Goal: Task Accomplishment & Management: Manage account settings

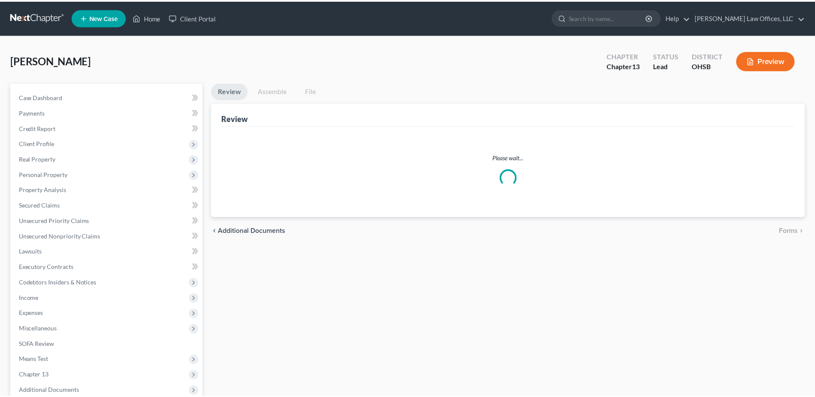
scroll to position [91, 0]
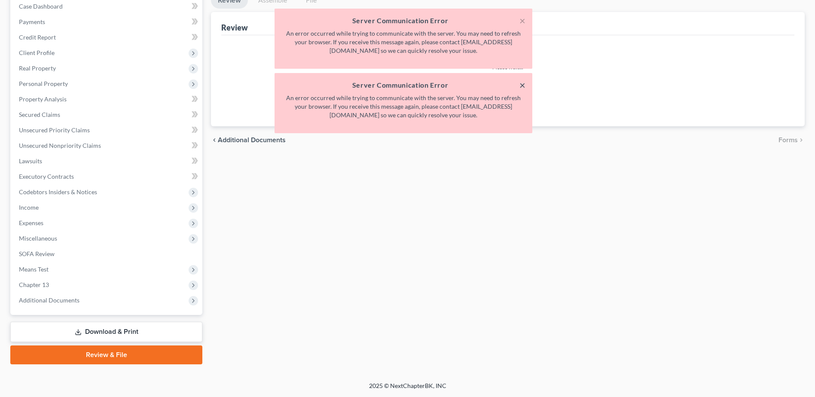
click at [524, 84] on button "×" at bounding box center [522, 85] width 6 height 10
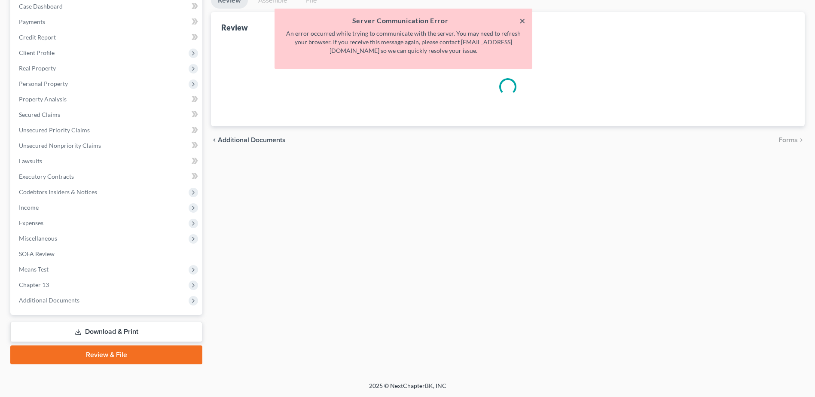
click at [521, 24] on button "×" at bounding box center [522, 20] width 6 height 10
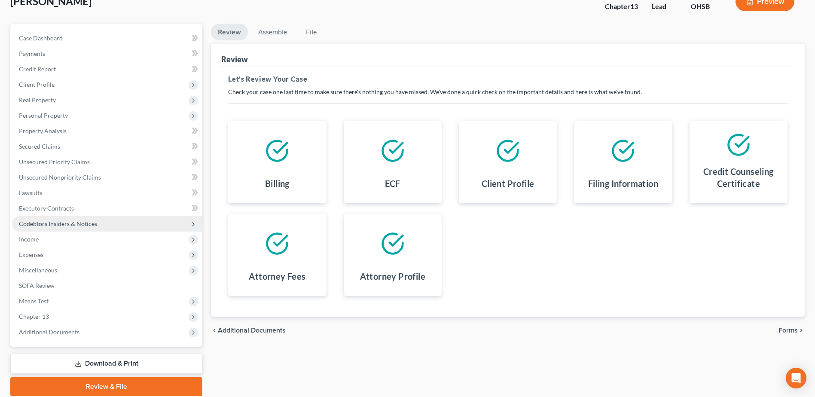
scroll to position [91, 0]
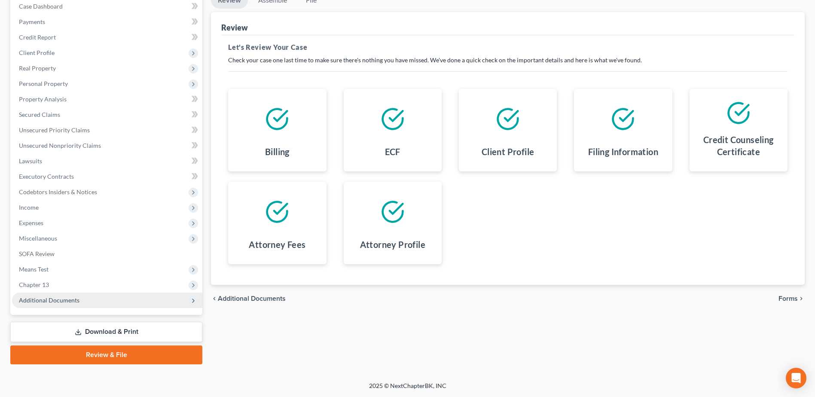
click at [98, 298] on span "Additional Documents" at bounding box center [107, 299] width 190 height 15
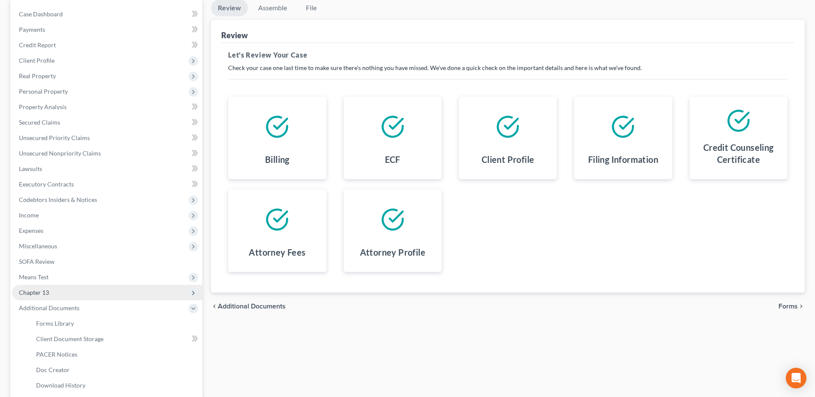
scroll to position [82, 0]
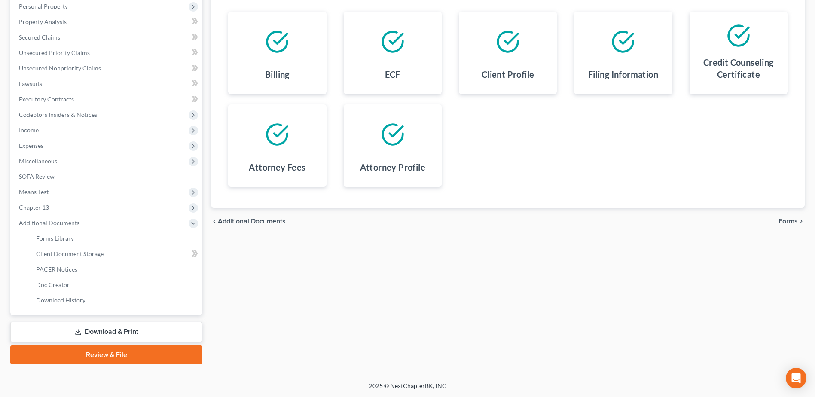
click at [117, 331] on link "Download & Print" at bounding box center [106, 332] width 192 height 20
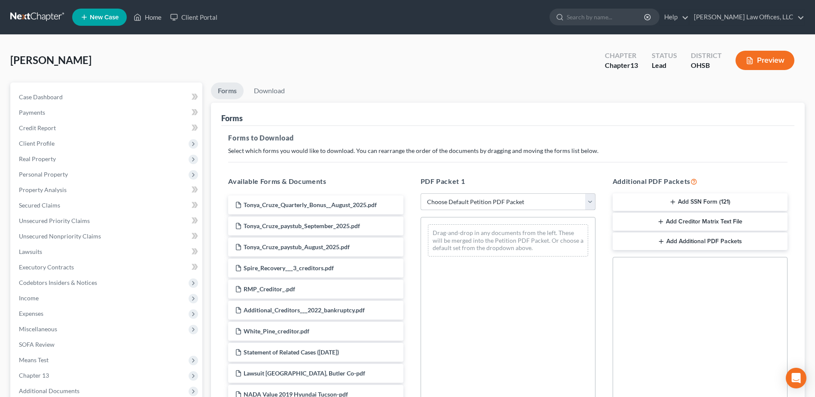
click at [594, 200] on select "Choose Default Petition PDF Packet Complete Bankruptcy Petition (all forms and …" at bounding box center [507, 201] width 175 height 17
click at [277, 91] on link "Download" at bounding box center [269, 90] width 45 height 17
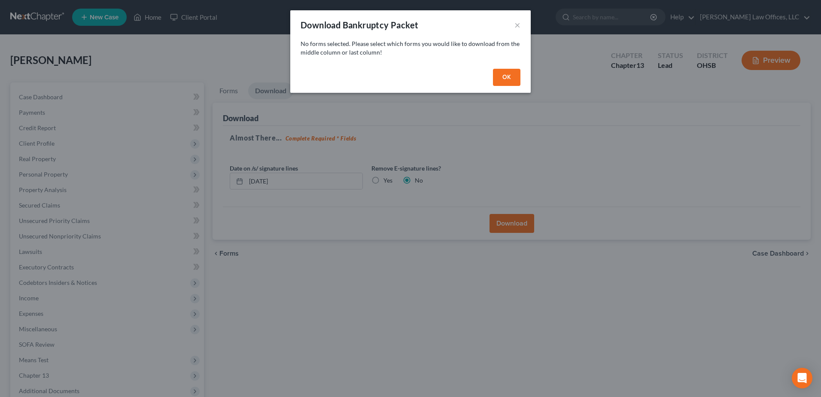
click at [505, 78] on button "OK" at bounding box center [506, 77] width 27 height 17
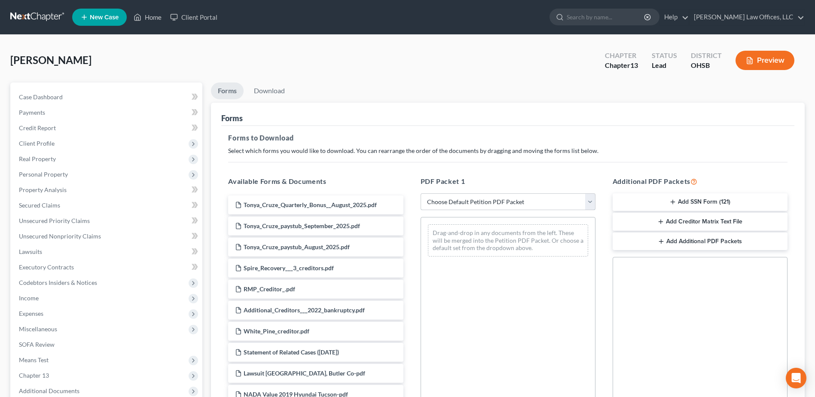
click at [592, 206] on select "Choose Default Petition PDF Packet Complete Bankruptcy Petition (all forms and …" at bounding box center [507, 201] width 175 height 17
click at [541, 161] on div "Forms to Download Select which forms you would like to download. You can rearra…" at bounding box center [507, 298] width 573 height 345
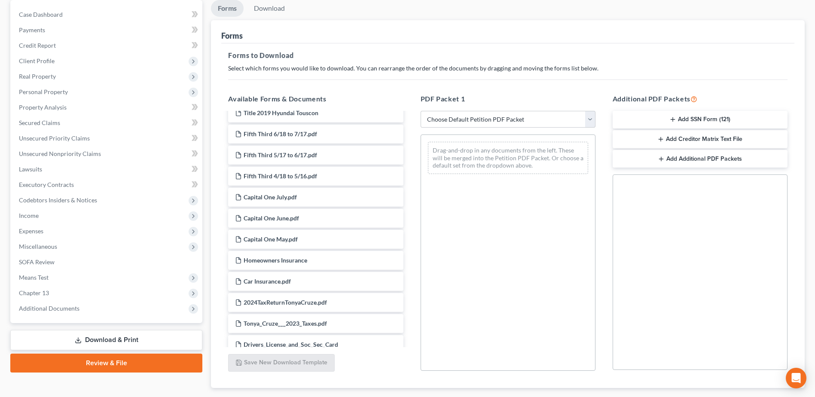
scroll to position [134, 0]
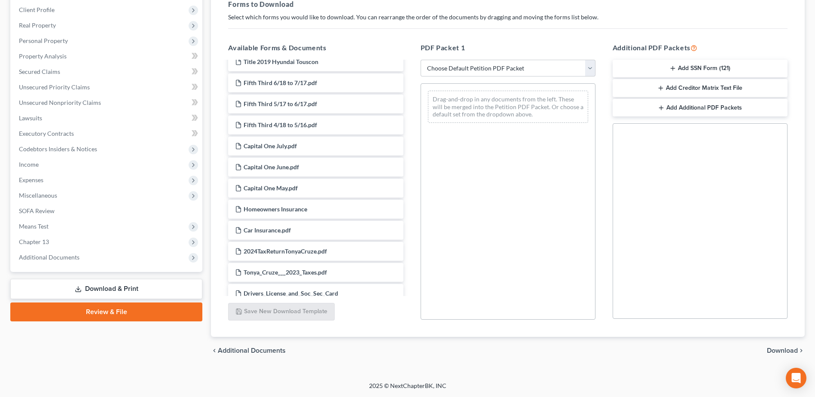
click at [128, 310] on link "Review & File" at bounding box center [106, 311] width 192 height 19
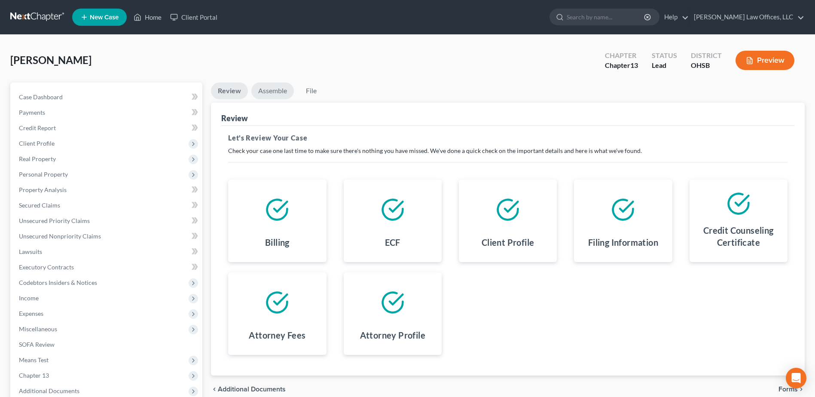
click at [279, 89] on link "Assemble" at bounding box center [272, 90] width 43 height 17
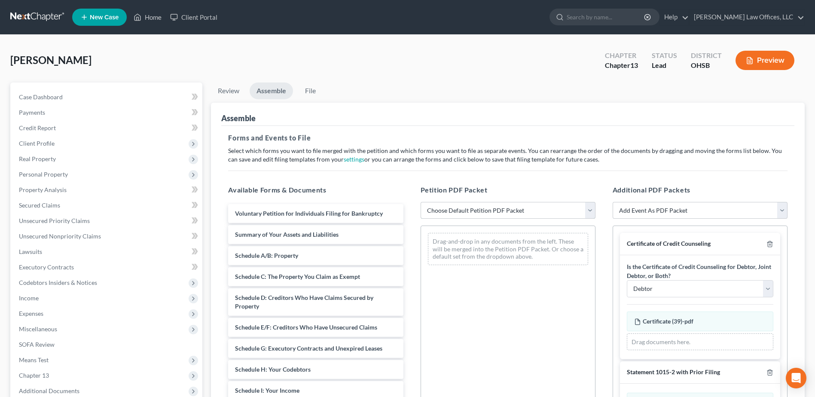
click at [587, 209] on select "Choose Default Petition PDF Packet Complete Bankruptcy Petition (all forms and …" at bounding box center [507, 210] width 175 height 17
select select "0"
click at [420, 202] on select "Choose Default Petition PDF Packet Complete Bankruptcy Petition (all forms and …" at bounding box center [507, 210] width 175 height 17
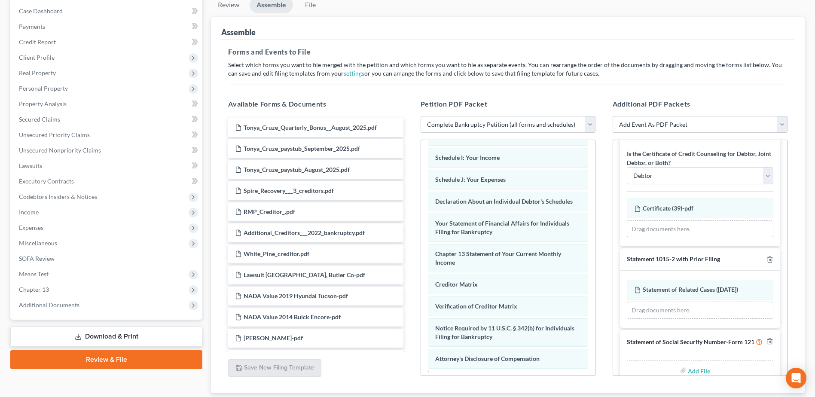
scroll to position [54, 0]
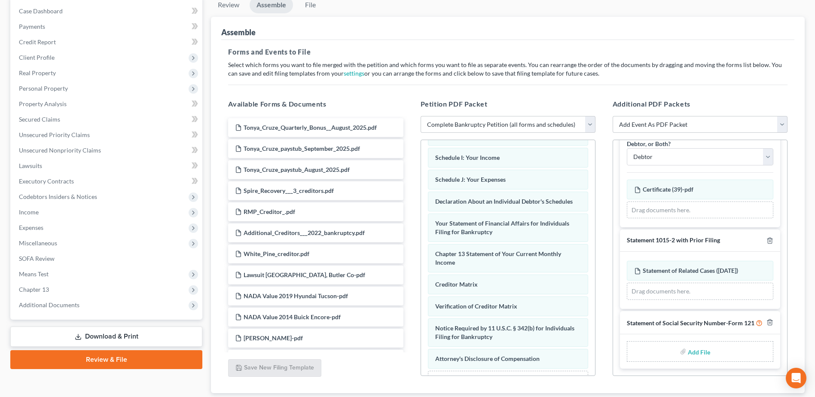
click at [699, 352] on input "file" at bounding box center [698, 351] width 21 height 15
type input "C:\fakepath\SSN.Cruze.pdf"
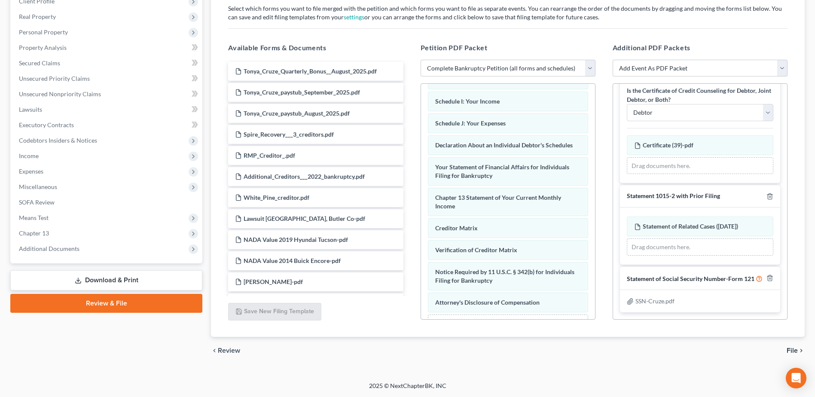
click at [790, 347] on span "File" at bounding box center [791, 350] width 11 height 7
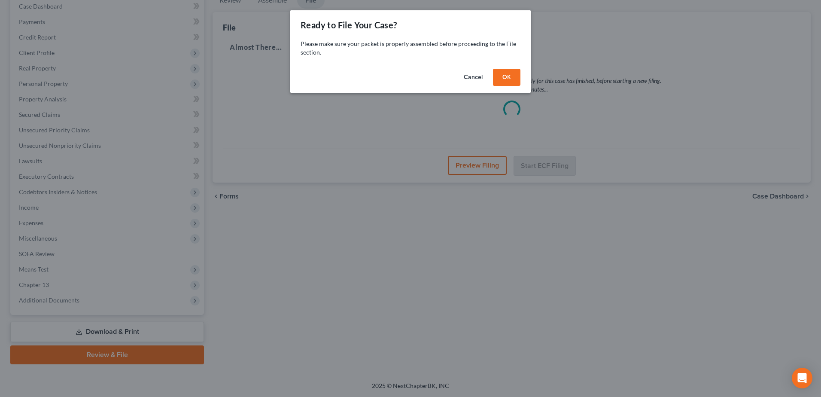
click at [471, 76] on button "Cancel" at bounding box center [473, 77] width 33 height 17
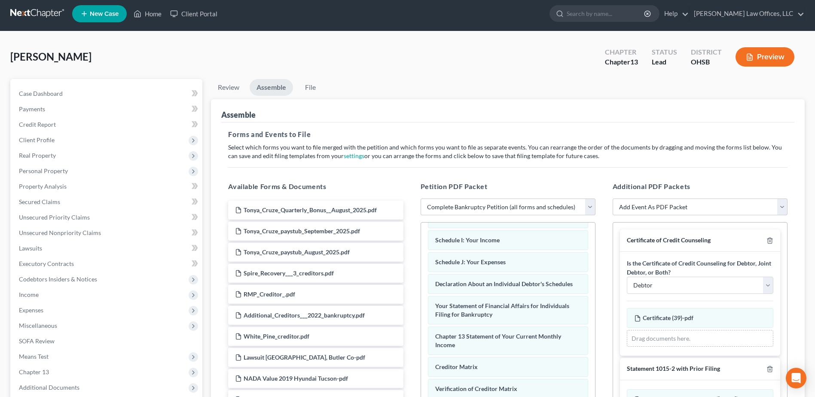
scroll to position [0, 0]
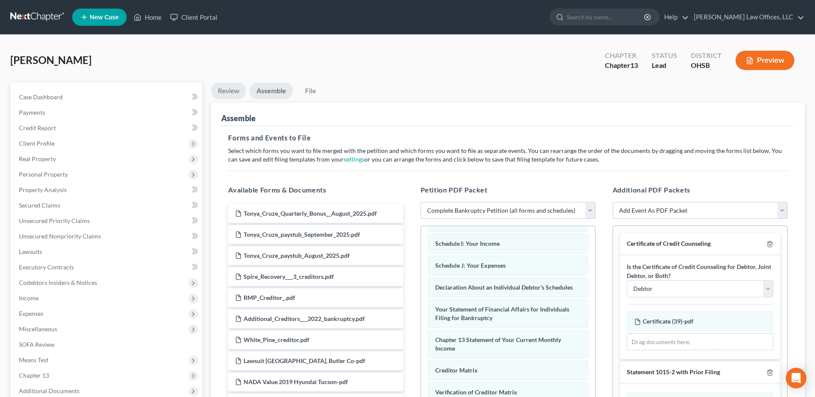
click at [230, 88] on link "Review" at bounding box center [228, 90] width 35 height 17
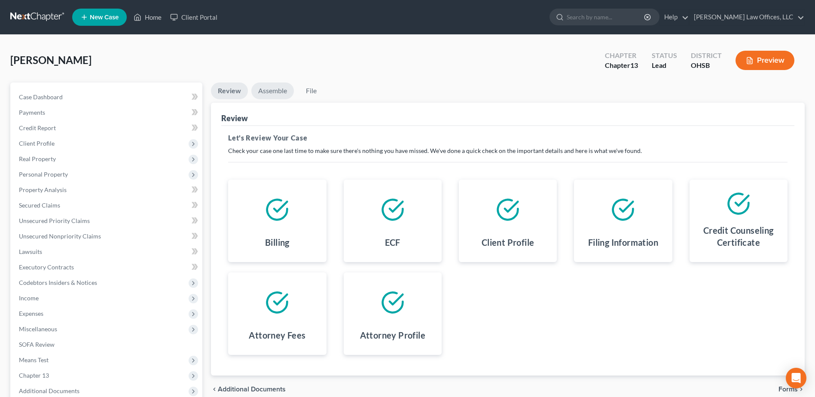
click at [265, 88] on link "Assemble" at bounding box center [272, 90] width 43 height 17
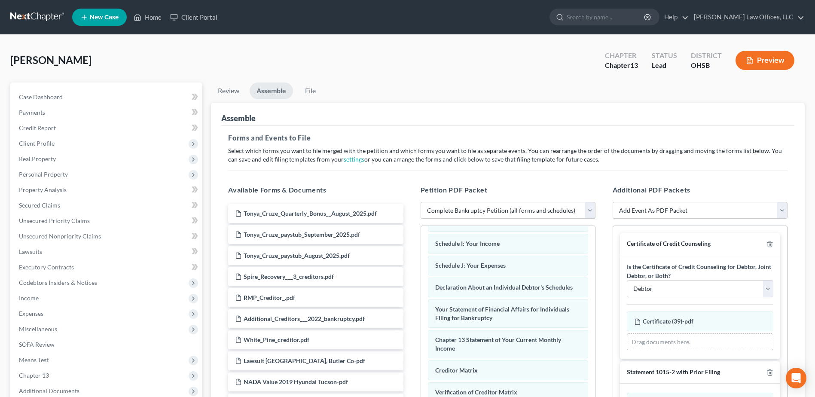
click at [587, 211] on select "Choose Default Petition PDF Packet Complete Bankruptcy Petition (all forms and …" at bounding box center [507, 210] width 175 height 17
select select "3"
click at [420, 202] on select "Choose Default Petition PDF Packet Complete Bankruptcy Petition (all forms and …" at bounding box center [507, 210] width 175 height 17
click at [275, 90] on link "Assemble" at bounding box center [270, 90] width 43 height 17
click at [228, 85] on link "Review" at bounding box center [228, 90] width 35 height 17
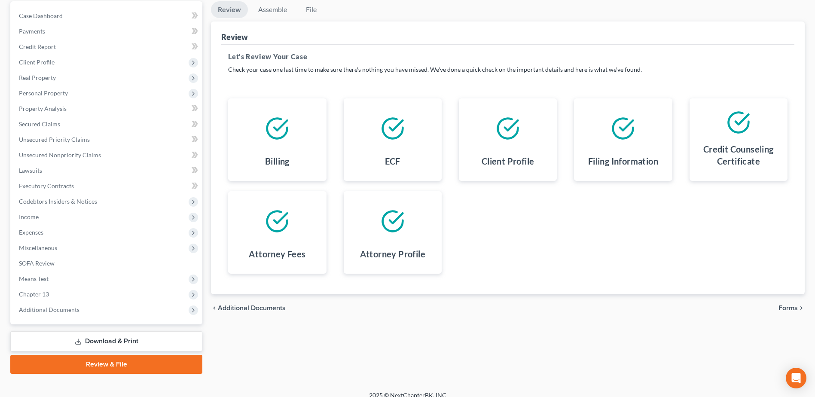
scroll to position [91, 0]
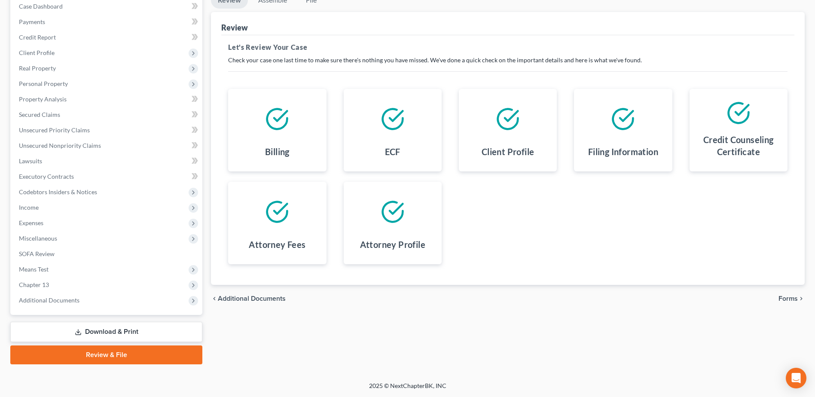
click at [126, 325] on link "Download & Print" at bounding box center [106, 332] width 192 height 20
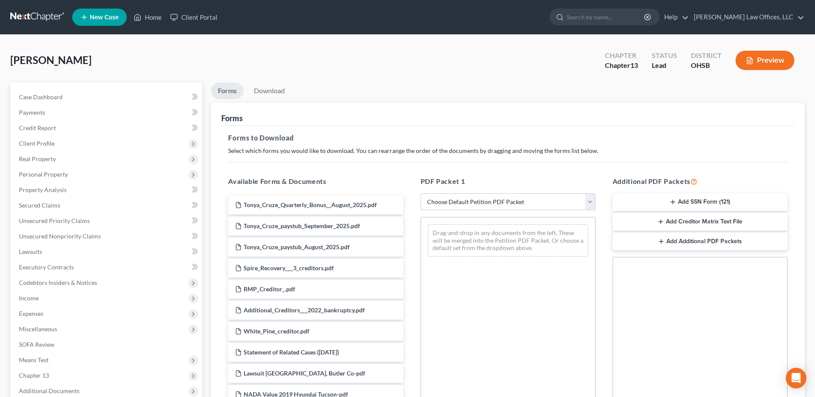
click at [589, 201] on select "Choose Default Petition PDF Packet Complete Bankruptcy Petition (all forms and …" at bounding box center [507, 201] width 175 height 17
select select "0"
click at [420, 193] on select "Choose Default Petition PDF Packet Complete Bankruptcy Petition (all forms and …" at bounding box center [507, 201] width 175 height 17
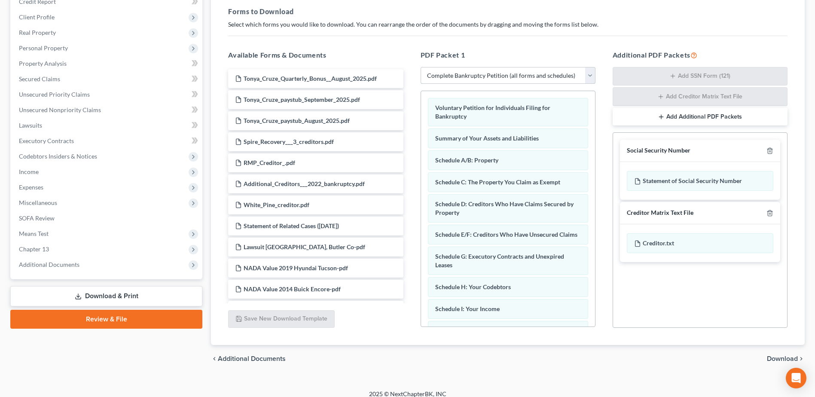
scroll to position [134, 0]
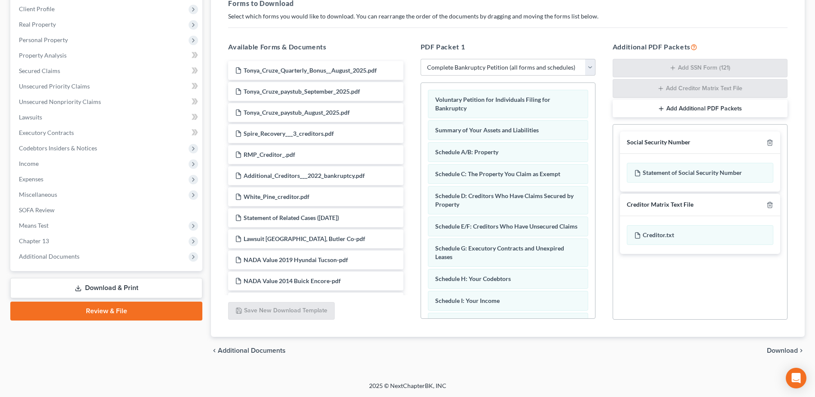
click at [781, 347] on span "Download" at bounding box center [782, 350] width 31 height 7
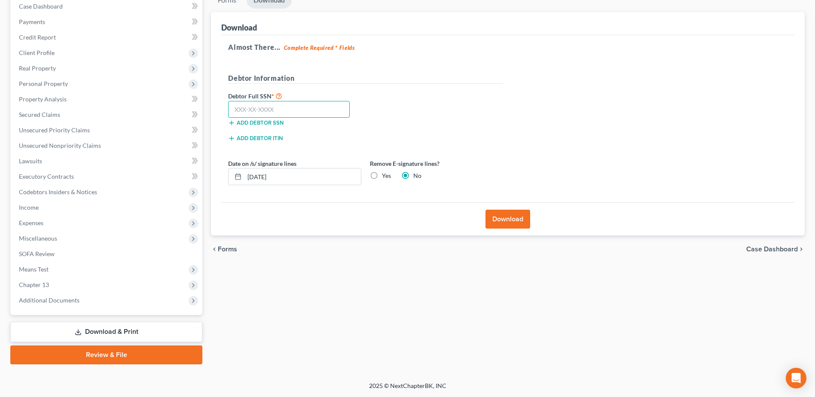
click at [298, 110] on input "text" at bounding box center [289, 109] width 122 height 17
type input "294-82-9661"
click at [519, 219] on button "Download" at bounding box center [507, 219] width 45 height 19
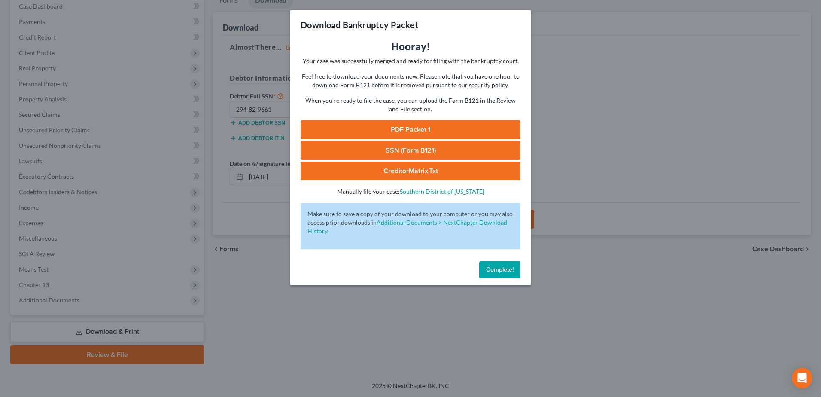
click at [470, 128] on link "PDF Packet 1" at bounding box center [411, 129] width 220 height 19
click at [443, 170] on link "CreditorMatrix.txt" at bounding box center [411, 170] width 220 height 19
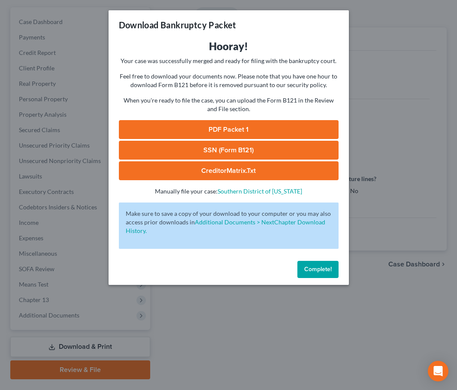
click at [318, 267] on span "Complete!" at bounding box center [317, 269] width 27 height 7
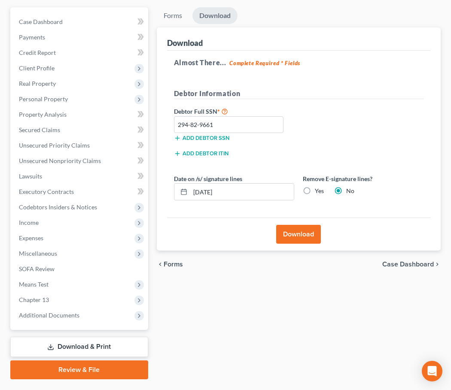
click at [96, 341] on link "Download & Print" at bounding box center [79, 347] width 138 height 20
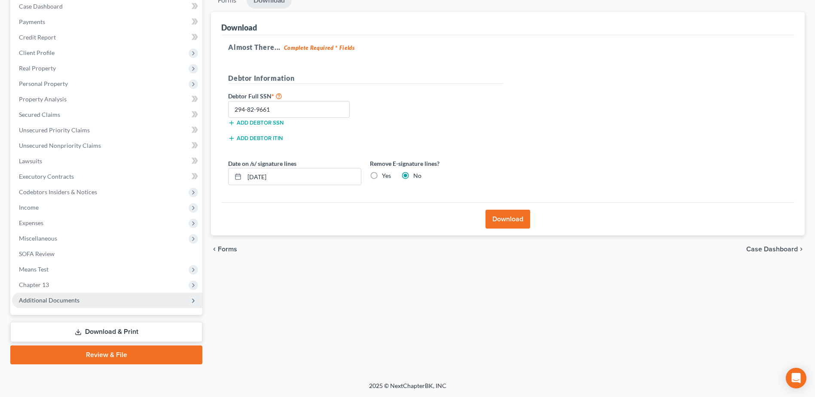
click at [113, 304] on span "Additional Documents" at bounding box center [107, 299] width 190 height 15
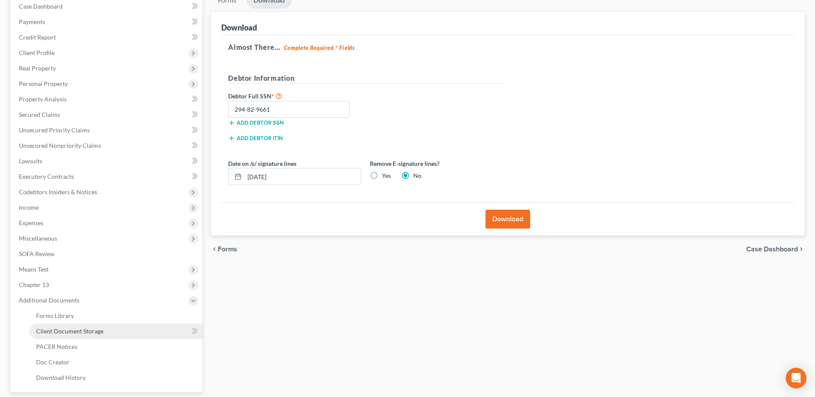
click at [124, 332] on link "Client Document Storage" at bounding box center [115, 330] width 173 height 15
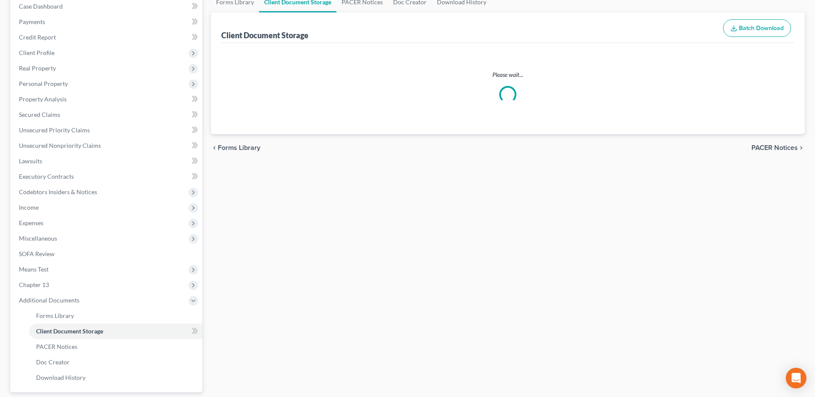
scroll to position [0, 0]
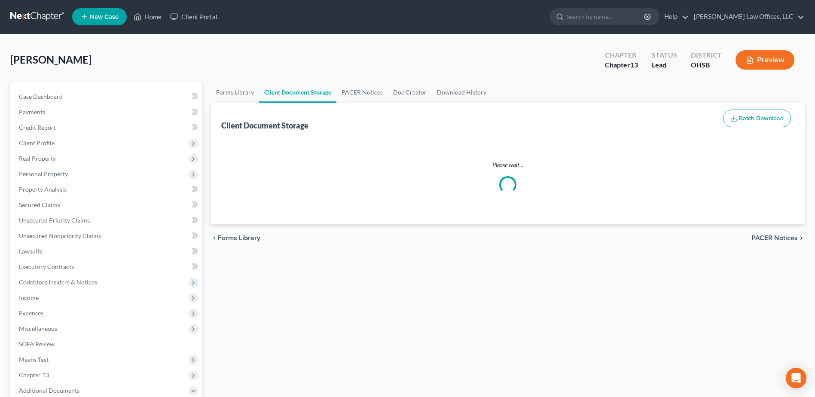
select select "7"
select select "53"
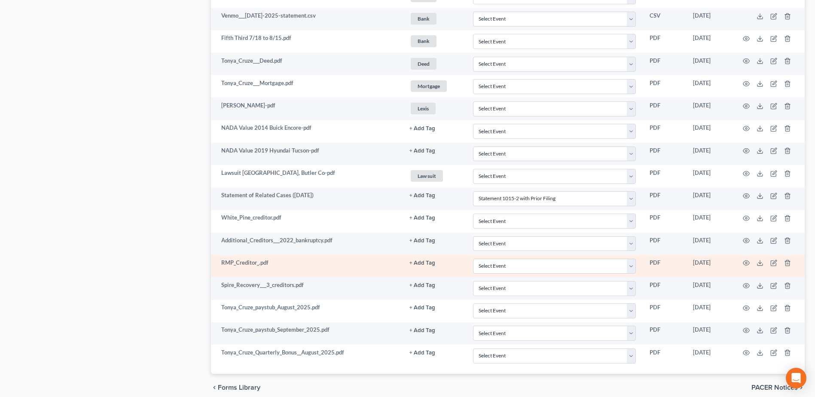
scroll to position [1065, 0]
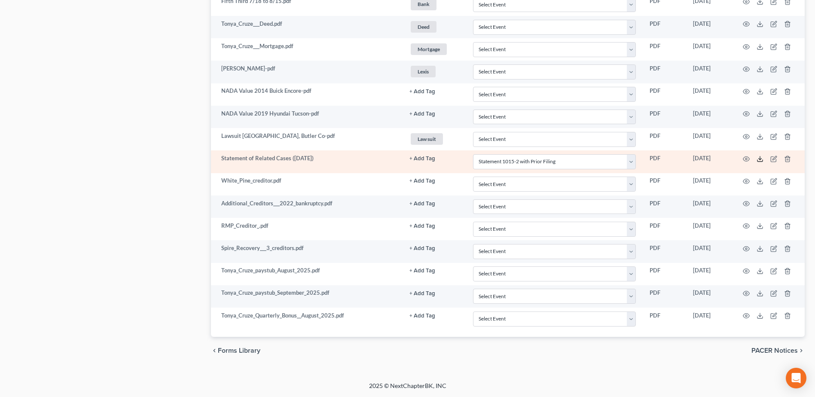
click at [759, 156] on icon at bounding box center [759, 158] width 7 height 7
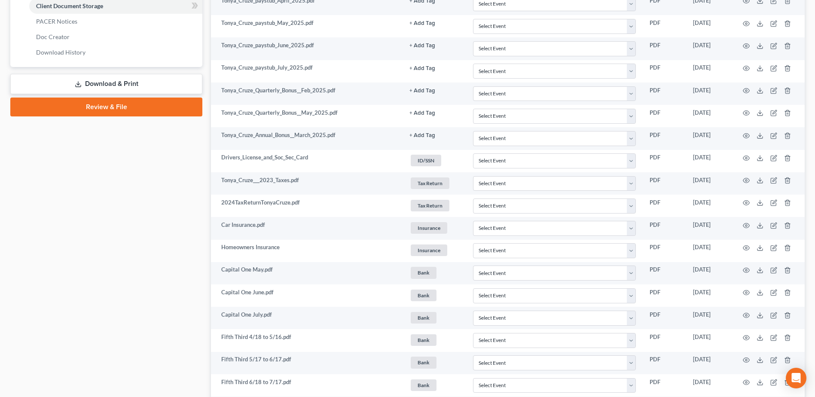
scroll to position [292, 0]
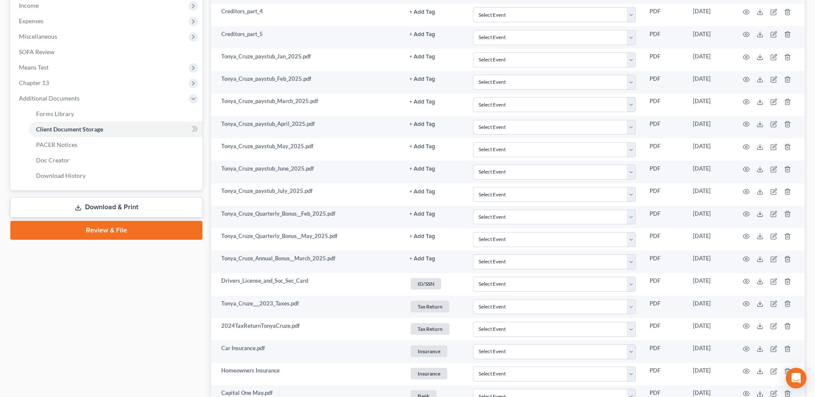
click at [101, 203] on link "Download & Print" at bounding box center [106, 207] width 192 height 20
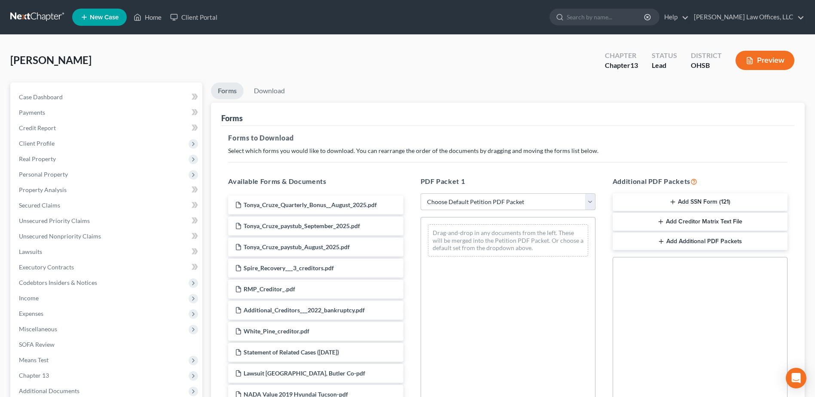
click at [587, 201] on select "Choose Default Petition PDF Packet Complete Bankruptcy Petition (all forms and …" at bounding box center [507, 201] width 175 height 17
drag, startPoint x: 576, startPoint y: 173, endPoint x: 569, endPoint y: 177, distance: 7.7
click at [576, 173] on div "PDF Packet 1 Choose Default Petition PDF Packet Complete Bankruptcy Petition (a…" at bounding box center [508, 314] width 192 height 291
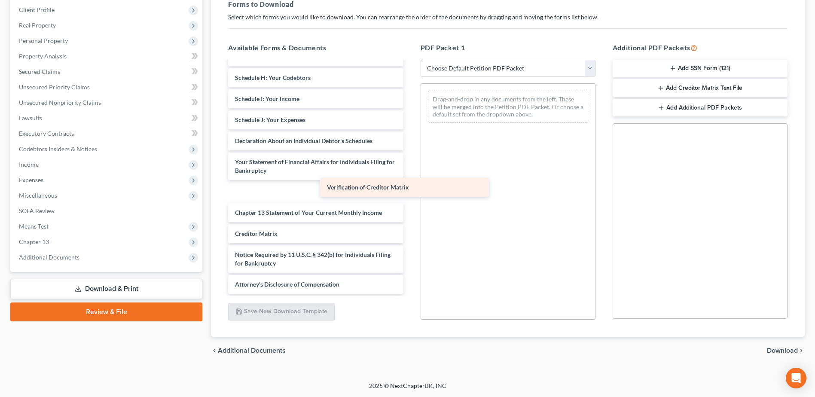
scroll to position [1159, 0]
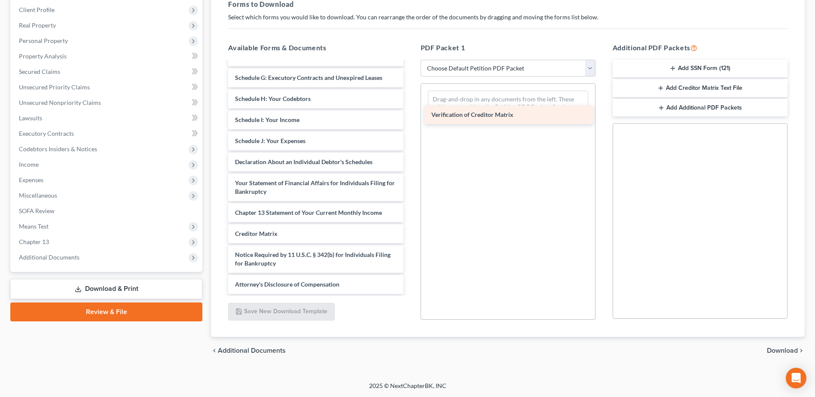
drag, startPoint x: 326, startPoint y: 234, endPoint x: 522, endPoint y: 115, distance: 229.5
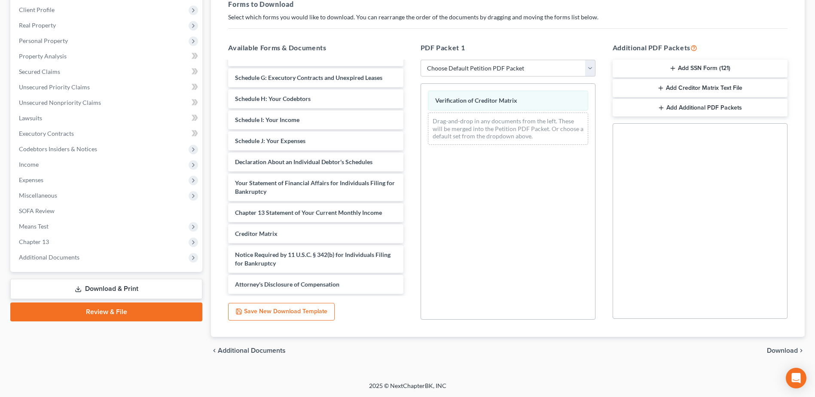
click at [786, 352] on span "Download" at bounding box center [782, 350] width 31 height 7
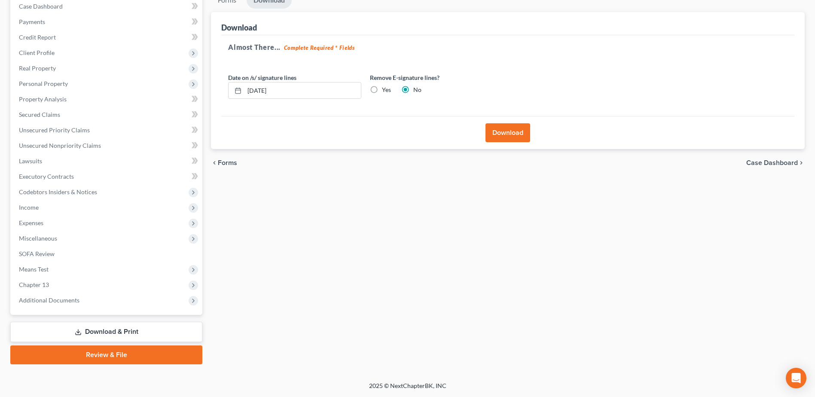
click at [523, 128] on button "Download" at bounding box center [507, 132] width 45 height 19
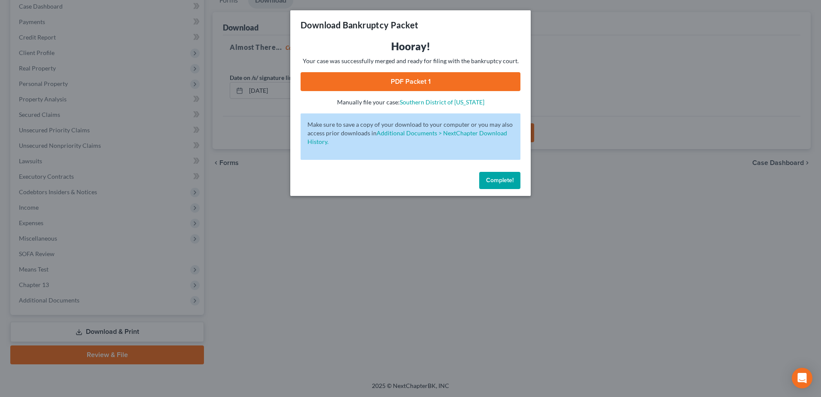
click at [467, 83] on link "PDF Packet 1" at bounding box center [411, 81] width 220 height 19
click at [508, 180] on span "Complete!" at bounding box center [499, 179] width 27 height 7
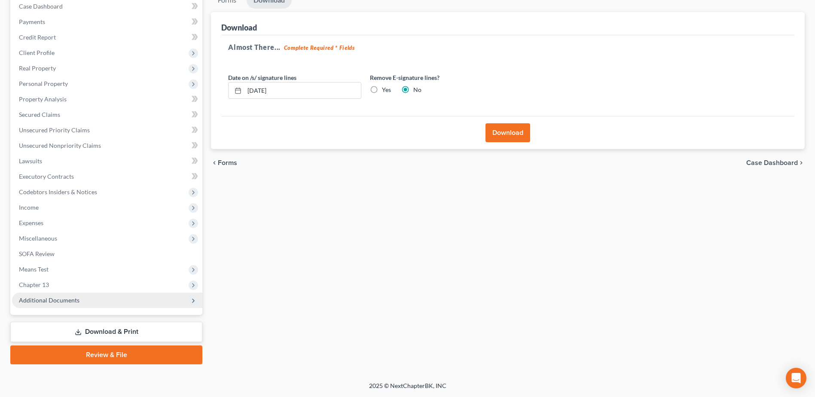
click at [81, 295] on span "Additional Documents" at bounding box center [107, 299] width 190 height 15
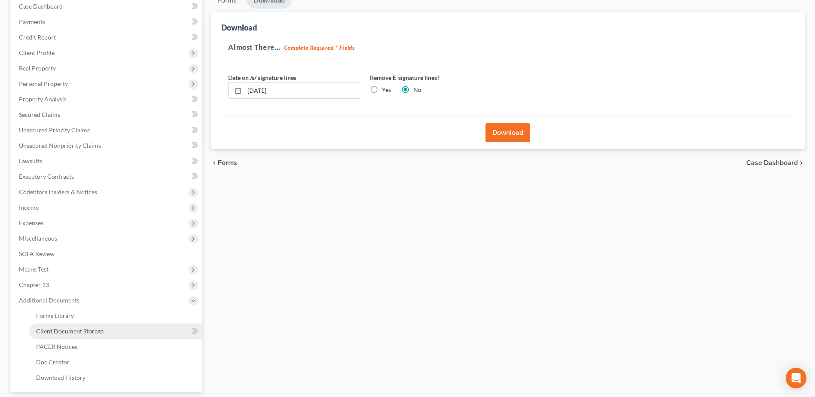
click at [129, 329] on link "Client Document Storage" at bounding box center [115, 330] width 173 height 15
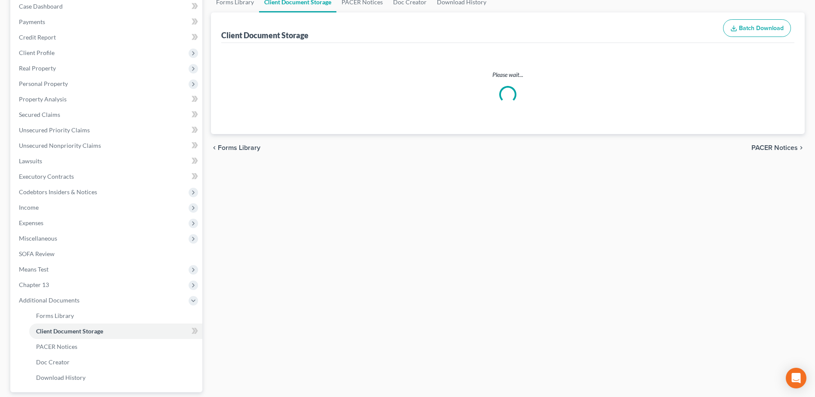
scroll to position [48, 0]
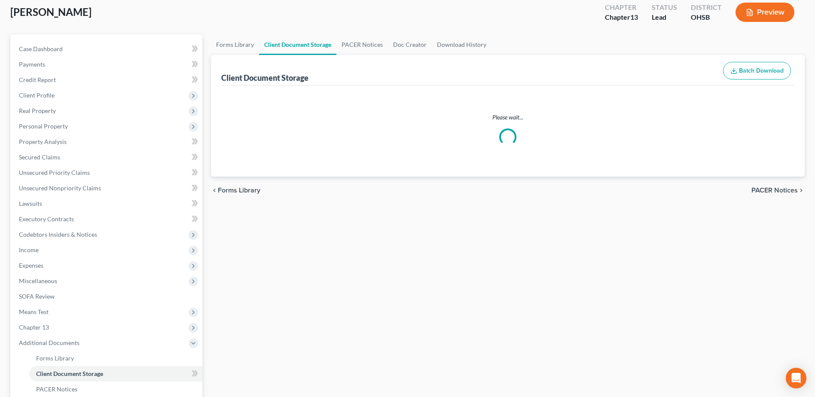
select select "7"
select select "53"
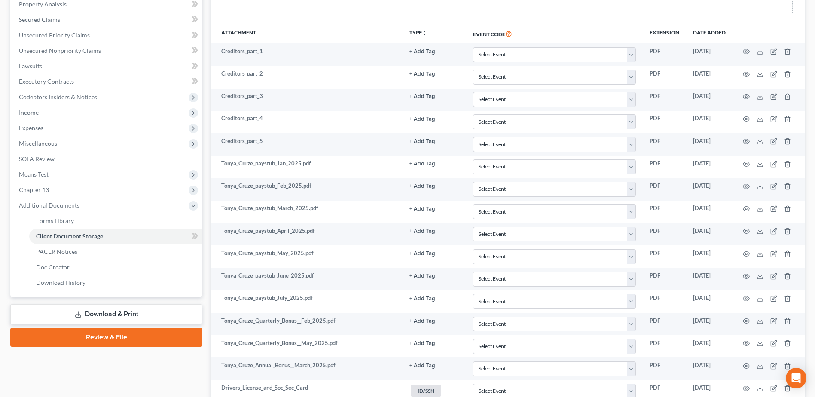
scroll to position [601, 0]
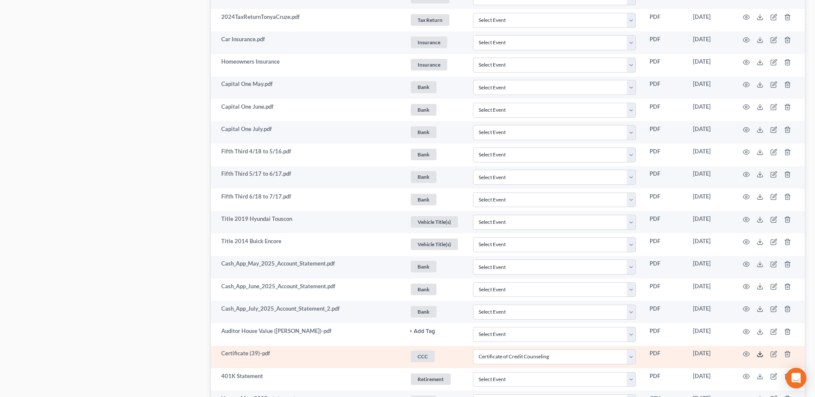
click at [758, 355] on icon at bounding box center [759, 353] width 7 height 7
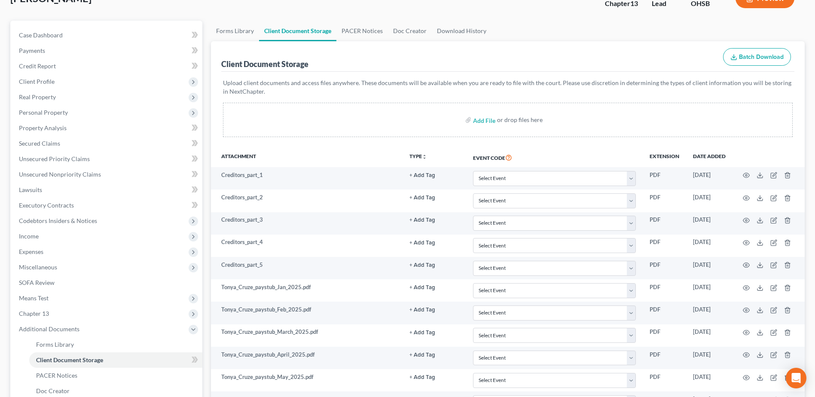
scroll to position [0, 0]
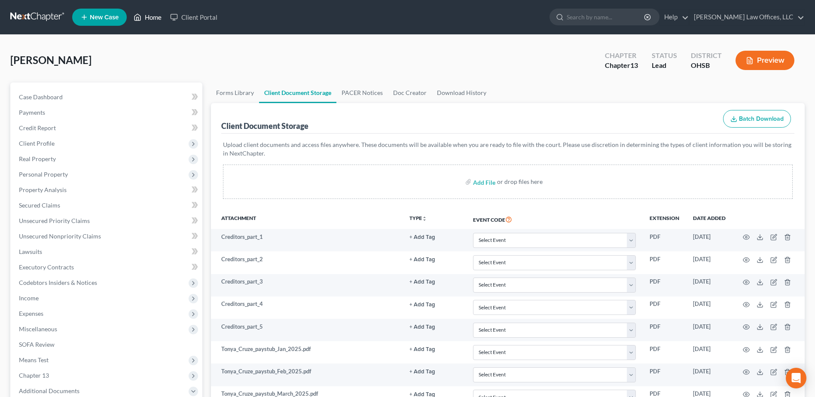
click at [156, 18] on link "Home" at bounding box center [147, 16] width 37 height 15
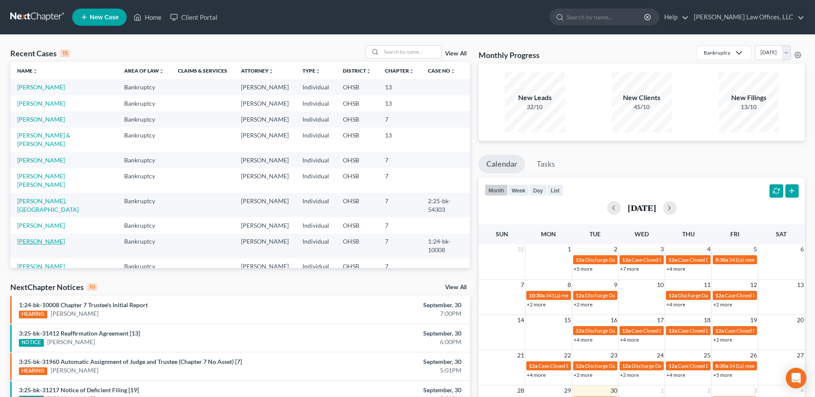
click at [47, 237] on link "[PERSON_NAME]" at bounding box center [41, 240] width 48 height 7
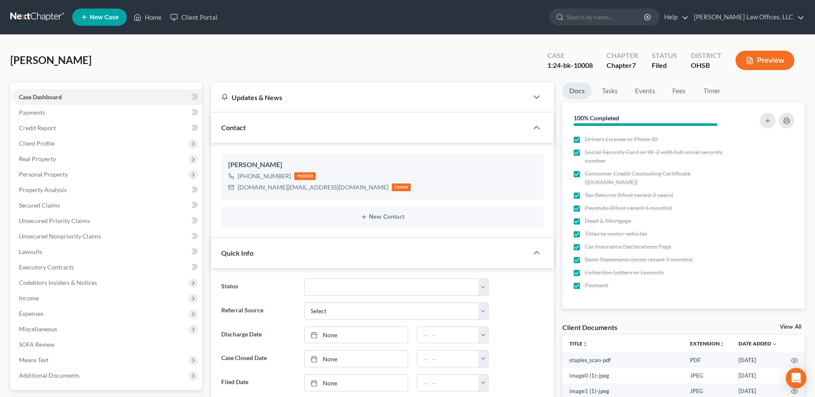
scroll to position [344, 0]
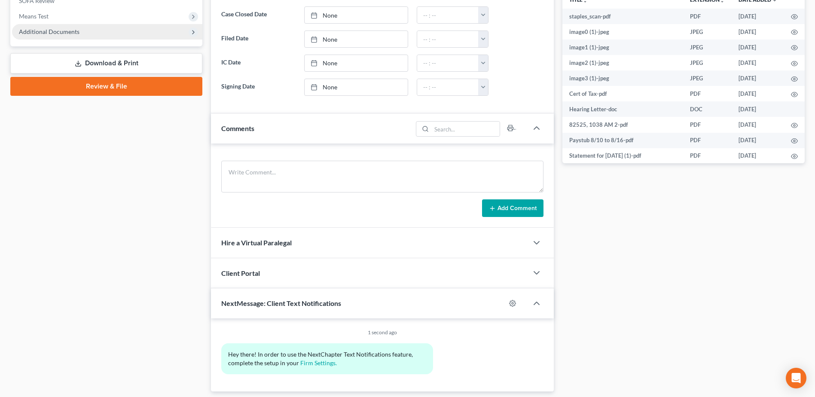
click at [96, 32] on span "Additional Documents" at bounding box center [107, 31] width 190 height 15
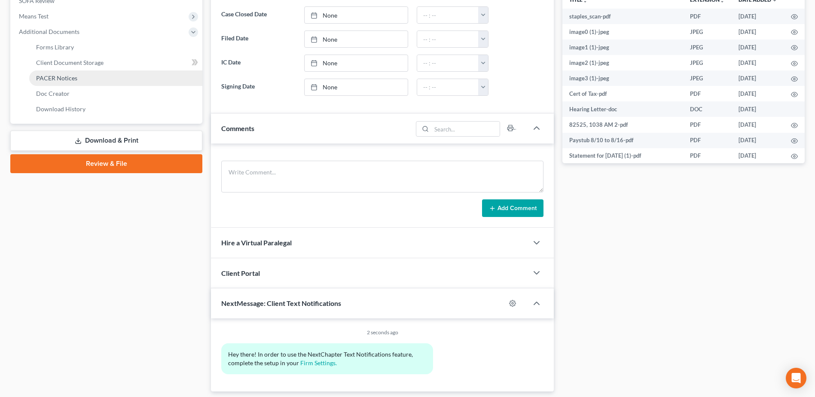
click at [100, 77] on link "PACER Notices" at bounding box center [115, 77] width 173 height 15
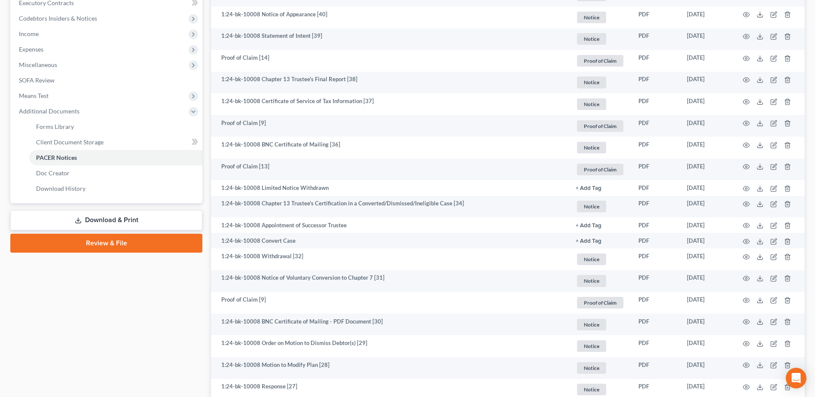
scroll to position [194, 0]
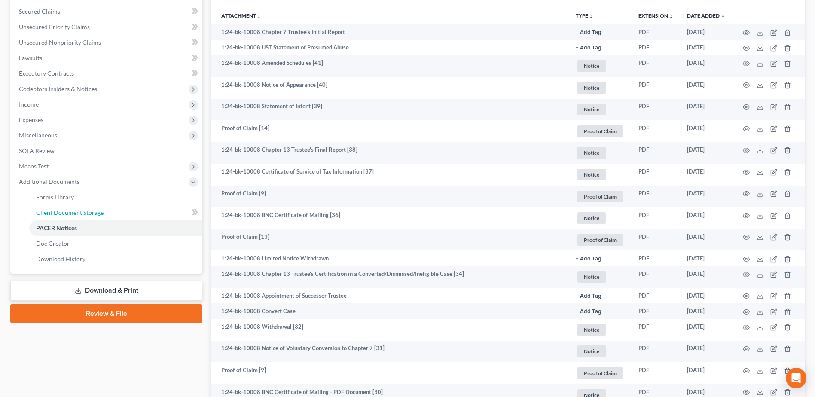
click at [63, 216] on link "Client Document Storage" at bounding box center [115, 212] width 173 height 15
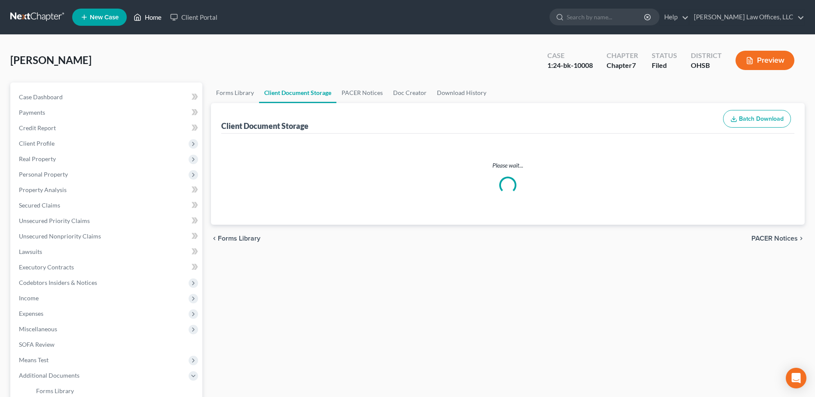
select select "7"
select select "52"
select select "37"
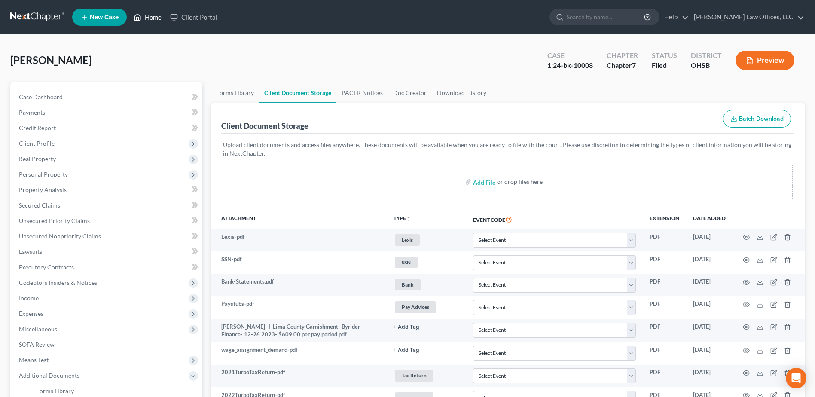
click at [162, 21] on link "Home" at bounding box center [147, 16] width 37 height 15
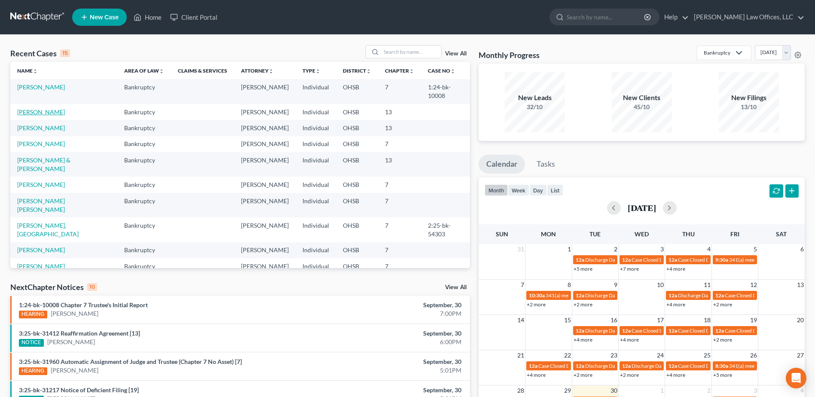
click at [46, 108] on link "[PERSON_NAME]" at bounding box center [41, 111] width 48 height 7
select select "1"
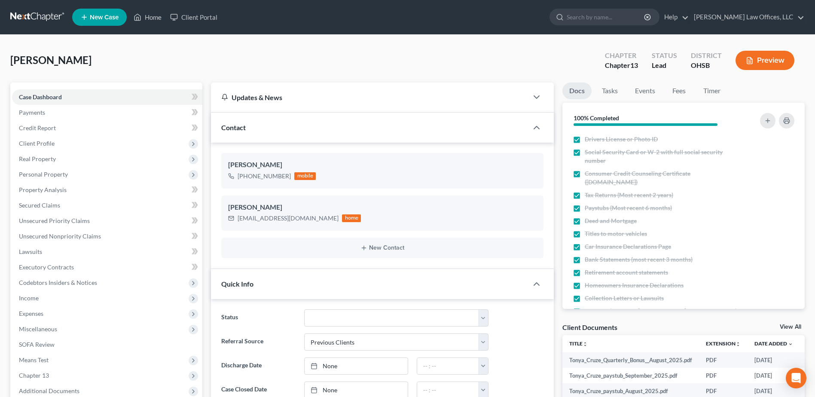
scroll to position [301, 0]
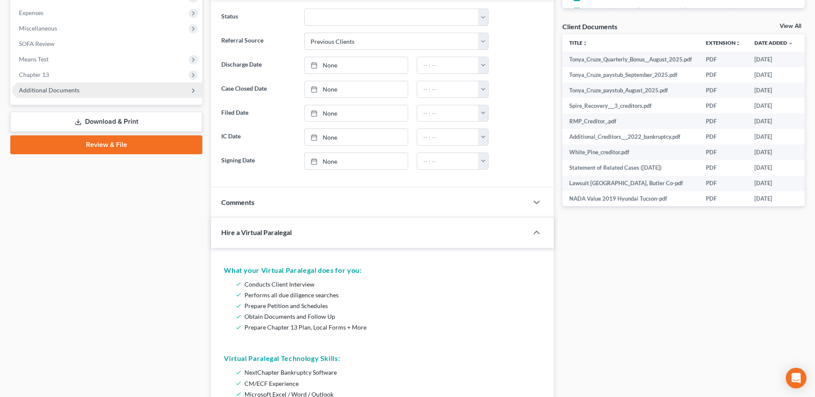
click at [78, 94] on span "Additional Documents" at bounding box center [107, 89] width 190 height 15
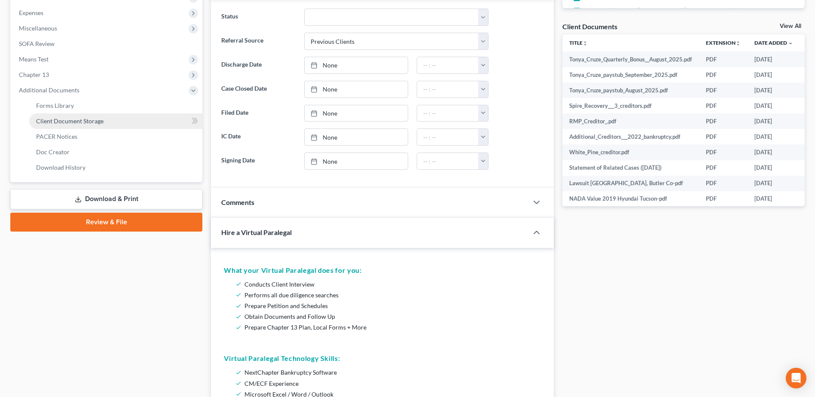
click at [96, 119] on span "Client Document Storage" at bounding box center [69, 120] width 67 height 7
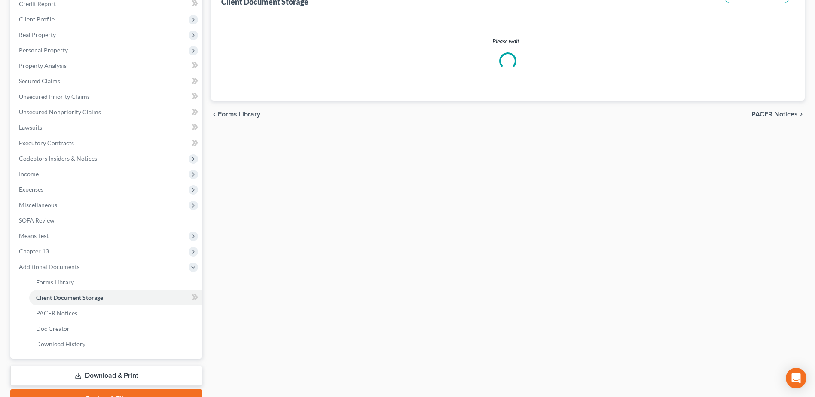
scroll to position [54, 0]
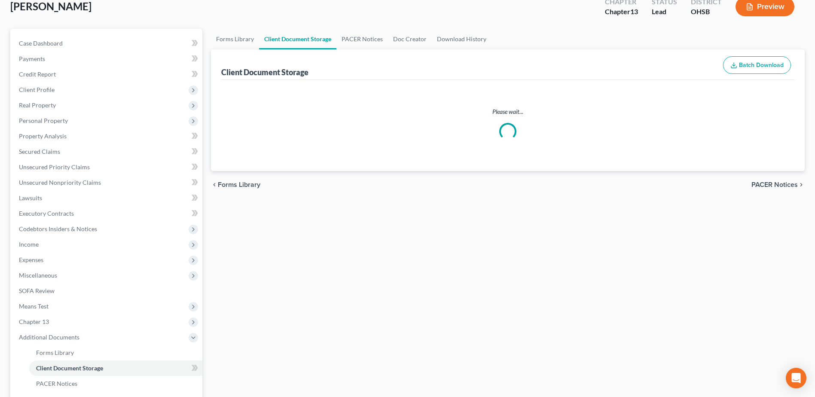
select select "7"
select select "53"
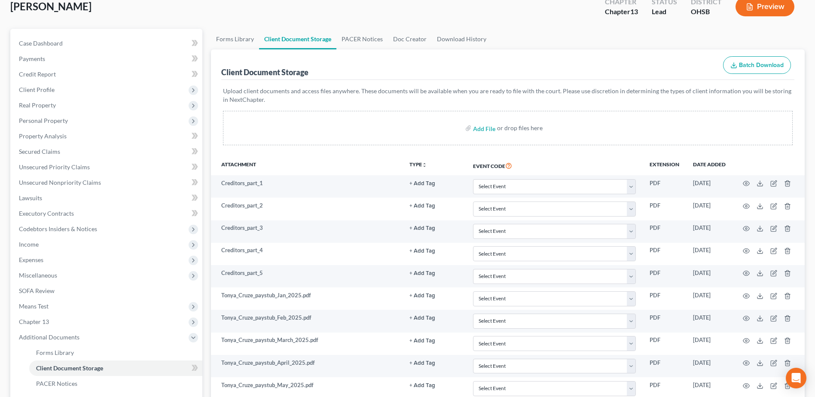
scroll to position [0, 0]
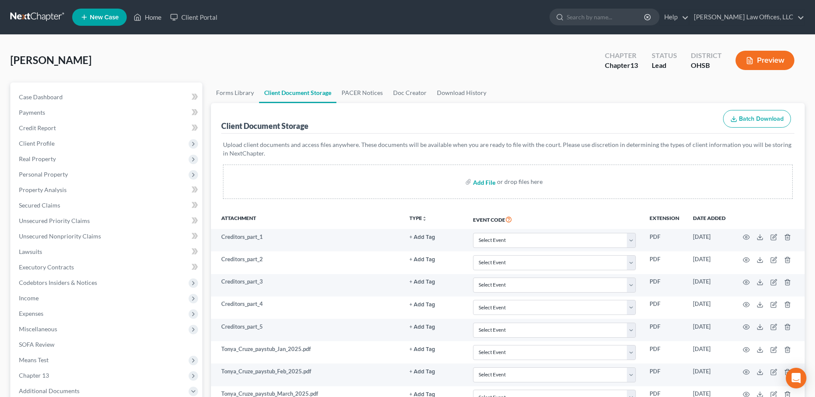
click at [489, 184] on input "file" at bounding box center [483, 181] width 21 height 15
type input "C:\fakepath\Cruze.[PERSON_NAME].pdf"
select select "7"
select select "53"
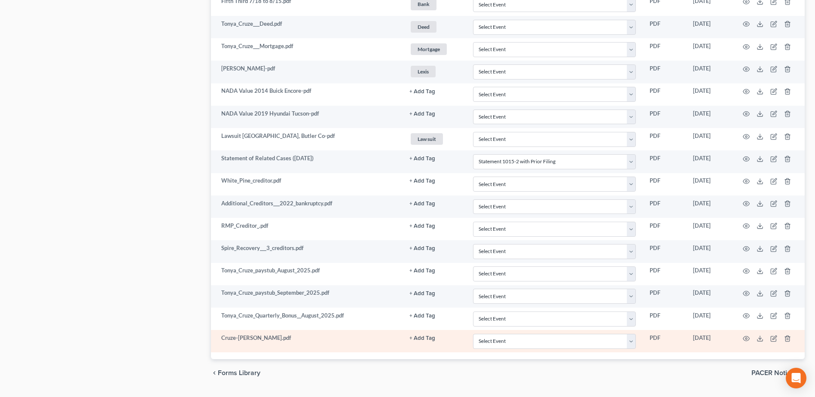
click at [427, 337] on button "+ Add Tag" at bounding box center [422, 338] width 26 height 6
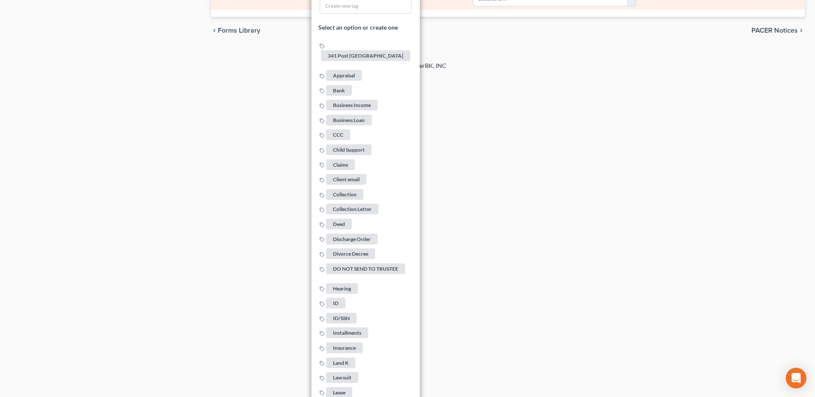
scroll to position [1538, 0]
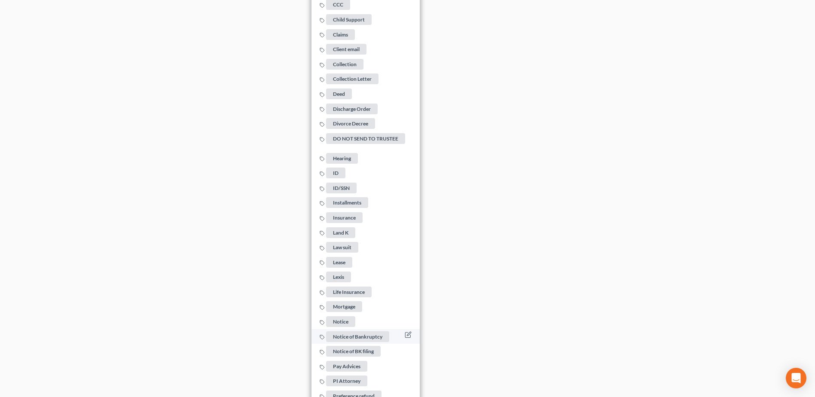
click at [362, 331] on span "Notice of Bankruptcy" at bounding box center [357, 336] width 63 height 11
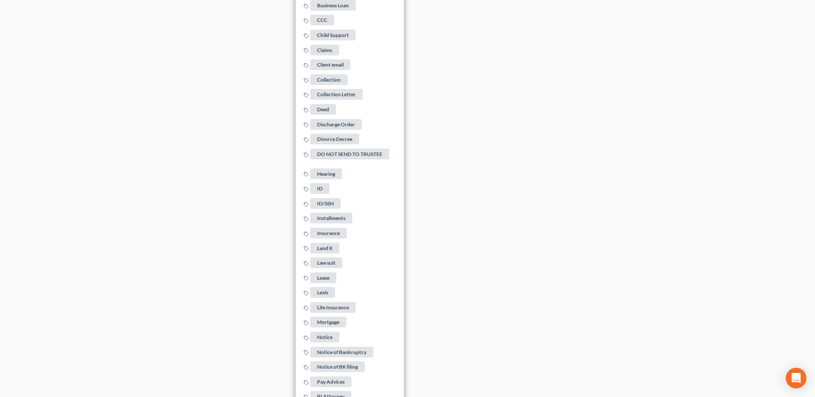
drag, startPoint x: 166, startPoint y: 223, endPoint x: 143, endPoint y: 174, distance: 54.2
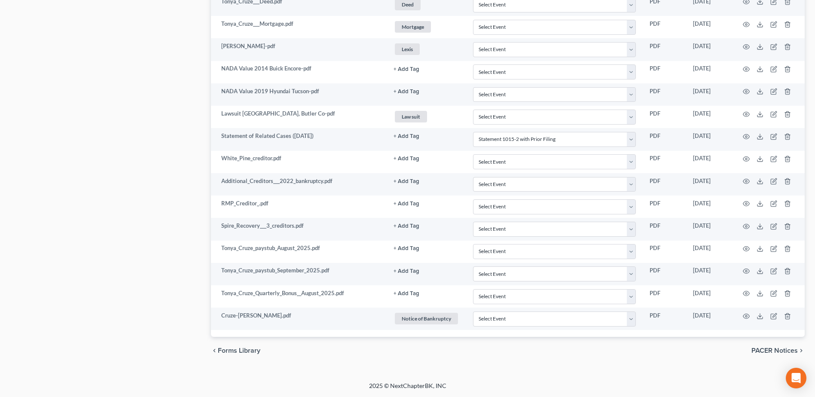
scroll to position [1088, 0]
